Goal: Information Seeking & Learning: Learn about a topic

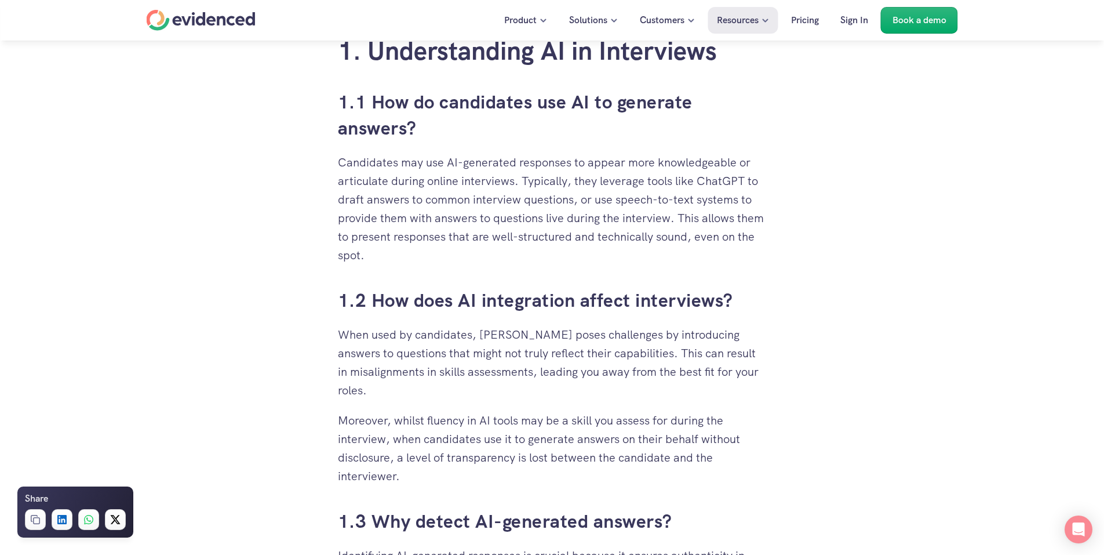
scroll to position [754, 0]
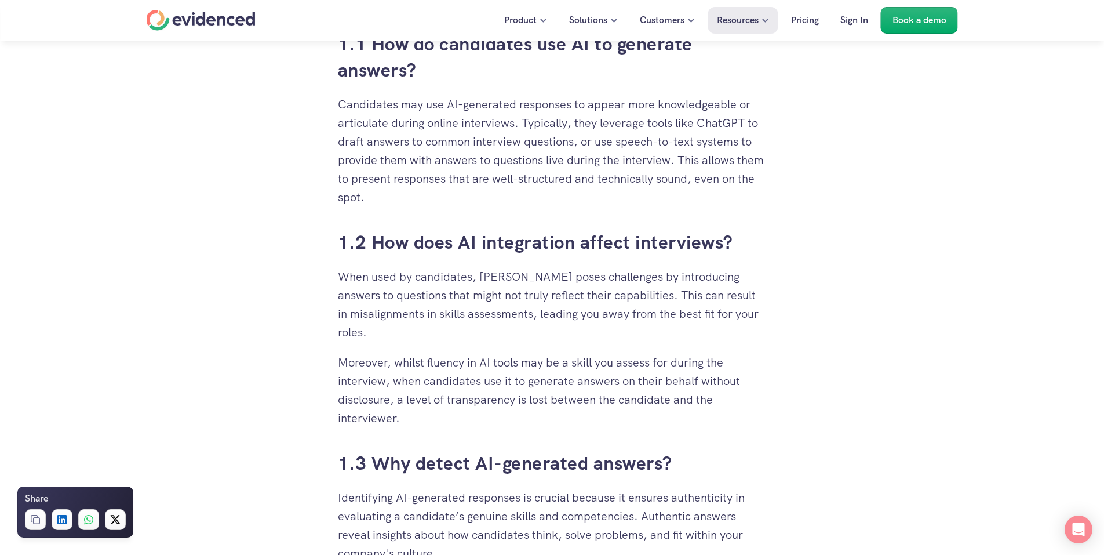
drag, startPoint x: 952, startPoint y: 177, endPoint x: 1074, endPoint y: 130, distance: 129.9
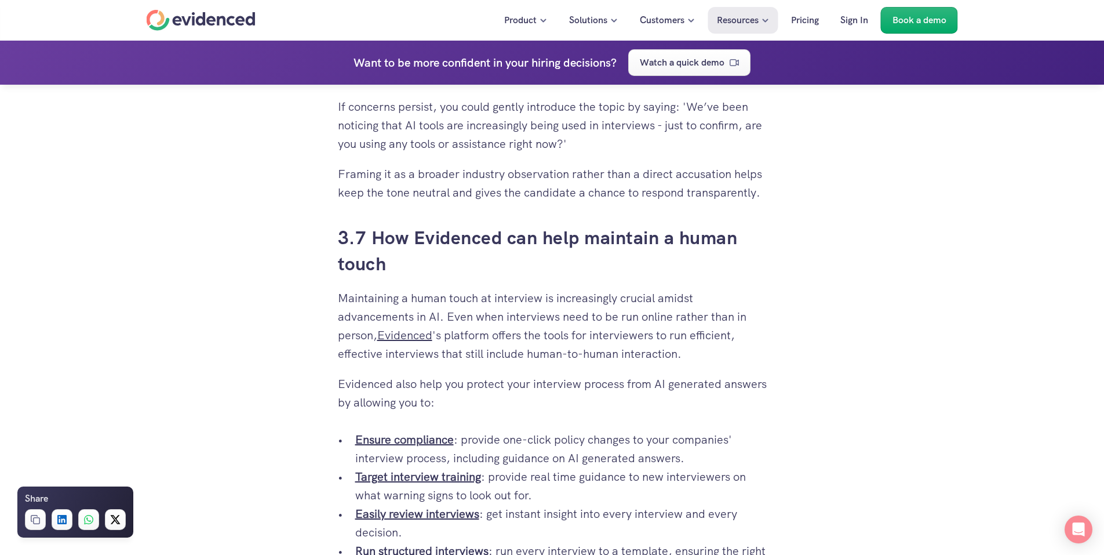
scroll to position [3942, 0]
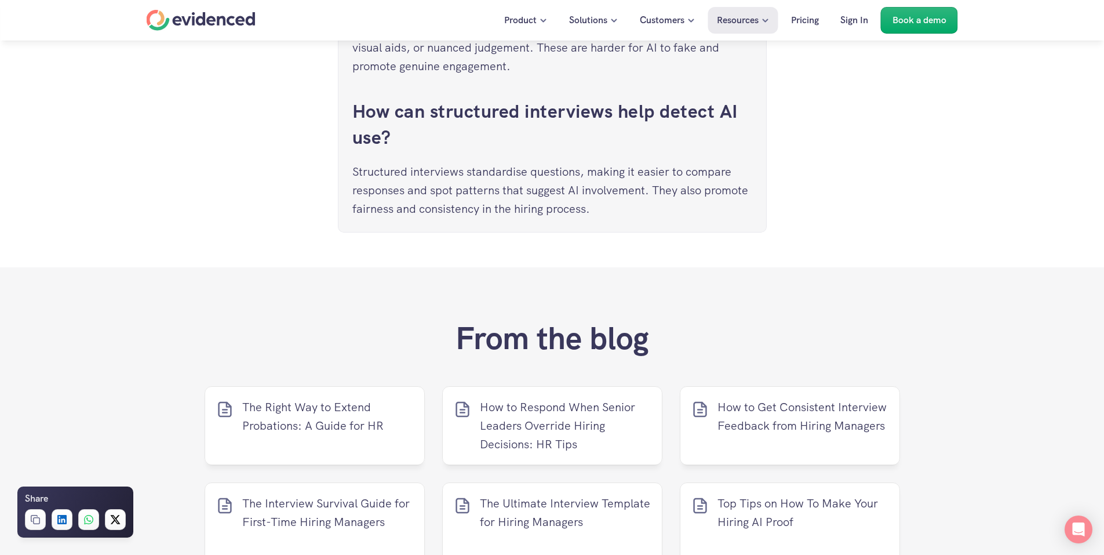
scroll to position [4928, 0]
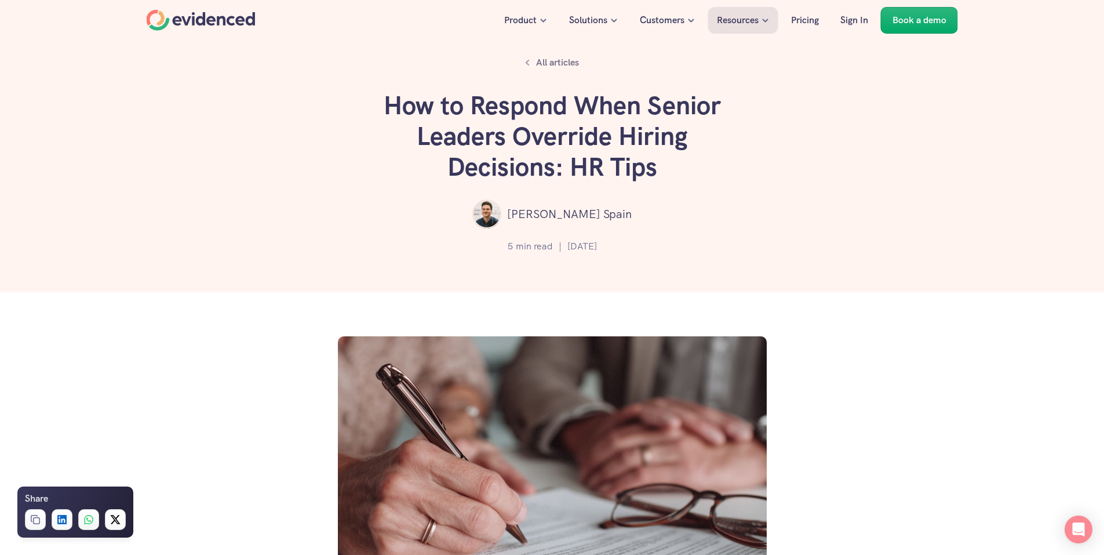
drag, startPoint x: 663, startPoint y: 268, endPoint x: 370, endPoint y: 81, distance: 347.8
copy div "How to Respond When Senior Leaders Override Hiring Decisions: HR Tips Philip Sp…"
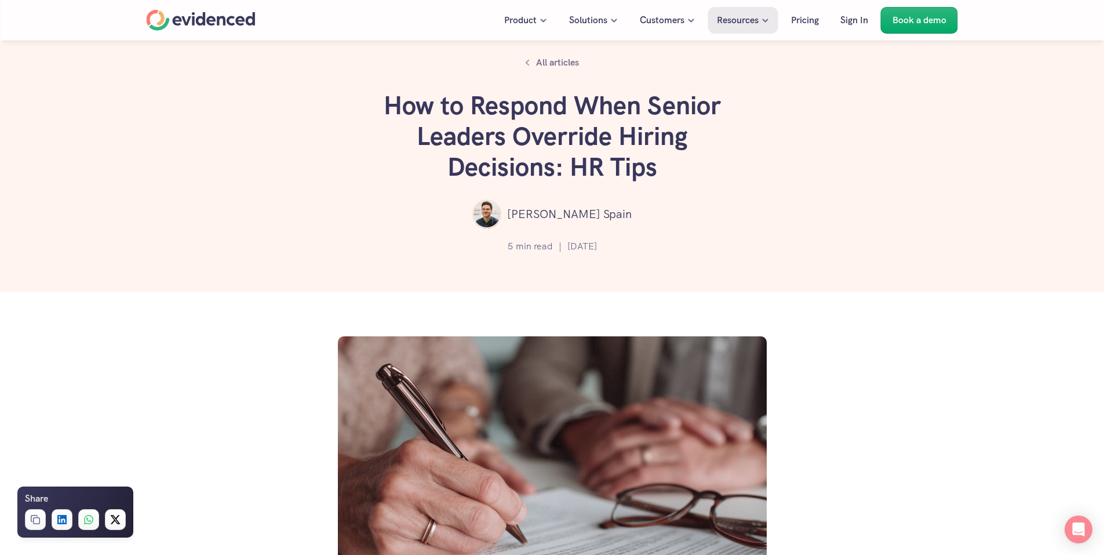
scroll to position [348, 0]
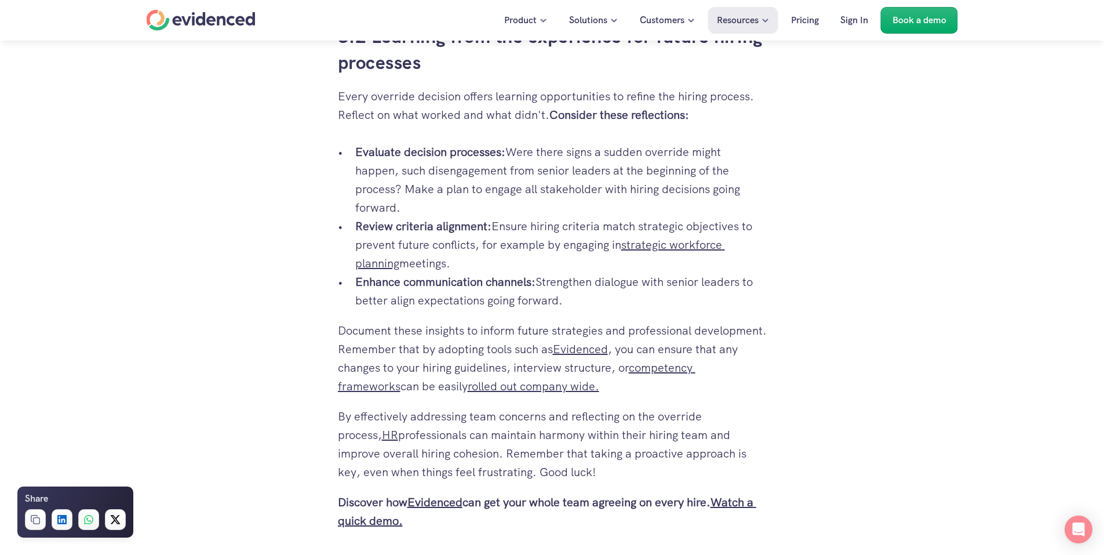
scroll to position [2899, 0]
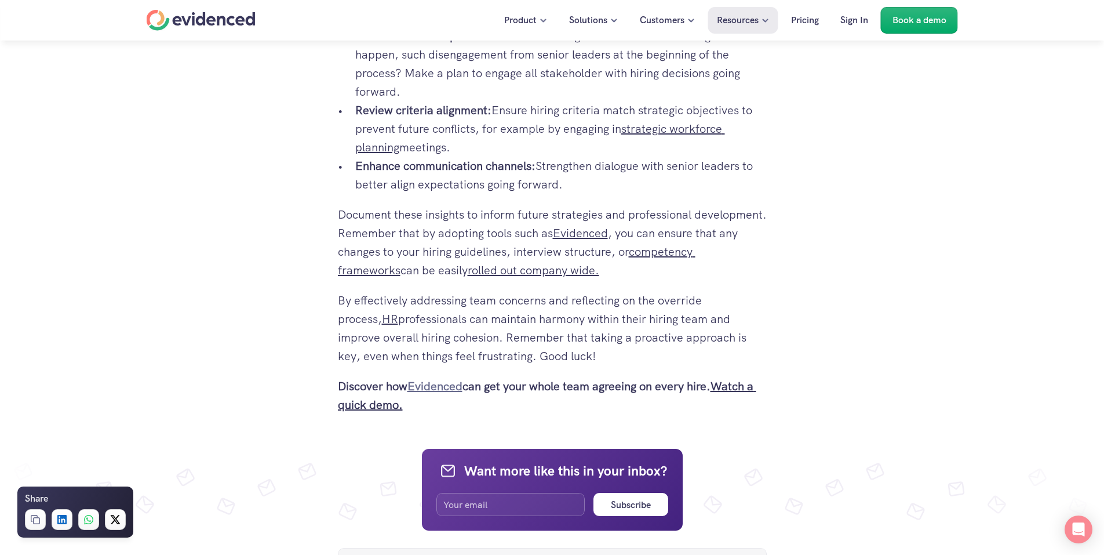
click at [438, 387] on strong "Evidenced" at bounding box center [435, 386] width 55 height 15
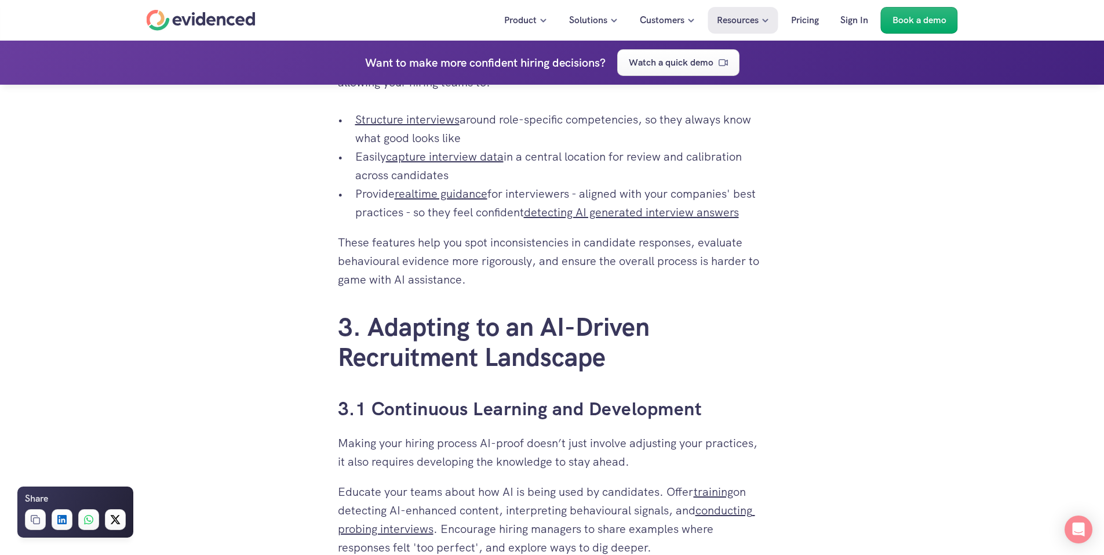
scroll to position [2841, 0]
